Goal: Use online tool/utility

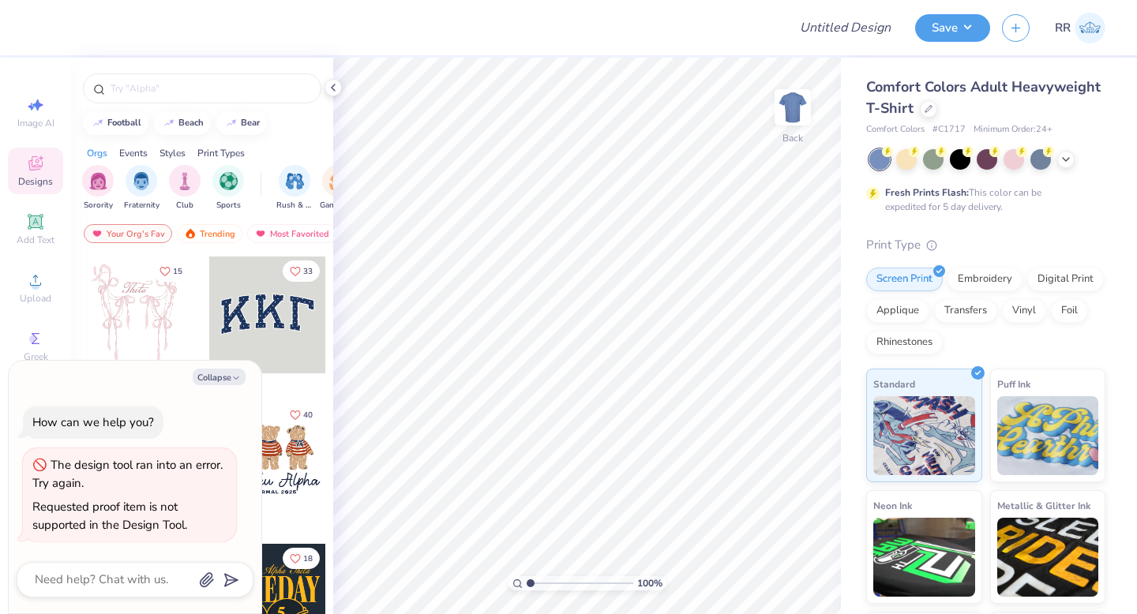
type textarea "x"
click at [1070, 161] on icon at bounding box center [1065, 158] width 13 height 13
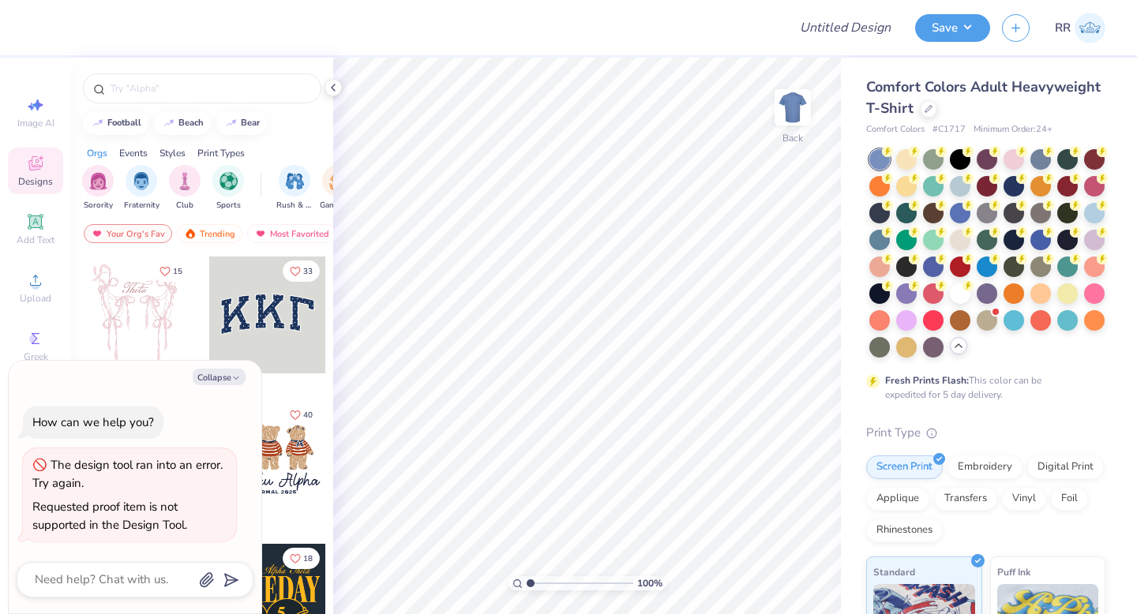
type textarea "x"
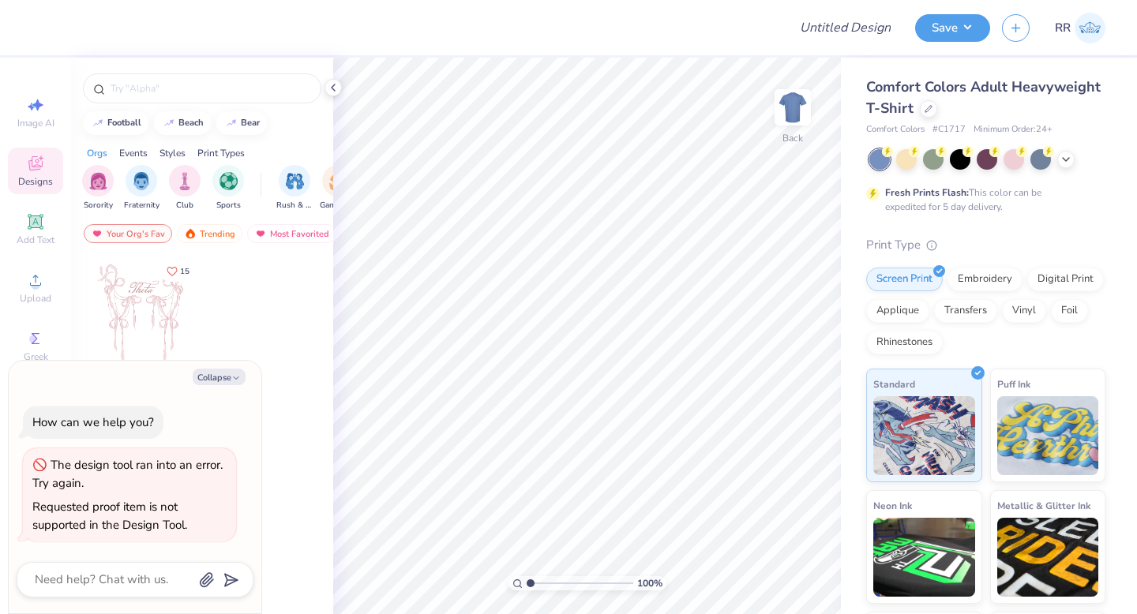
type textarea "x"
